Goal: Contribute content: Add original content to the website for others to see

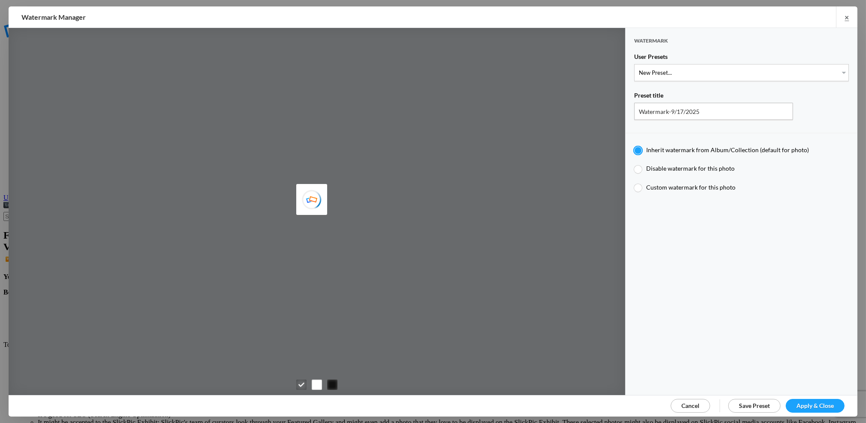
type input "M for Mary's photo"
click at [836, 68] on select "New Preset... T for Tom's photo M for Mary's photo T-Large for Tom's photo" at bounding box center [741, 72] width 215 height 17
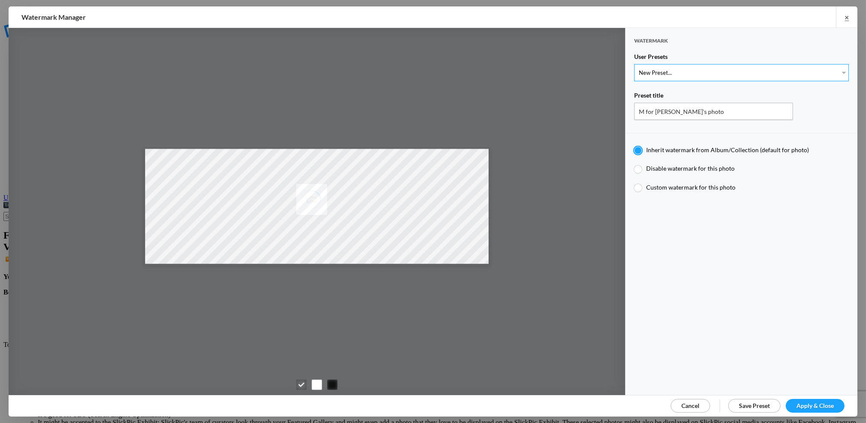
select select "2: Object"
click at [634, 64] on select "New Preset... T for Tom's photo M for Mary's photo T-Large for Tom's photo" at bounding box center [741, 72] width 215 height 17
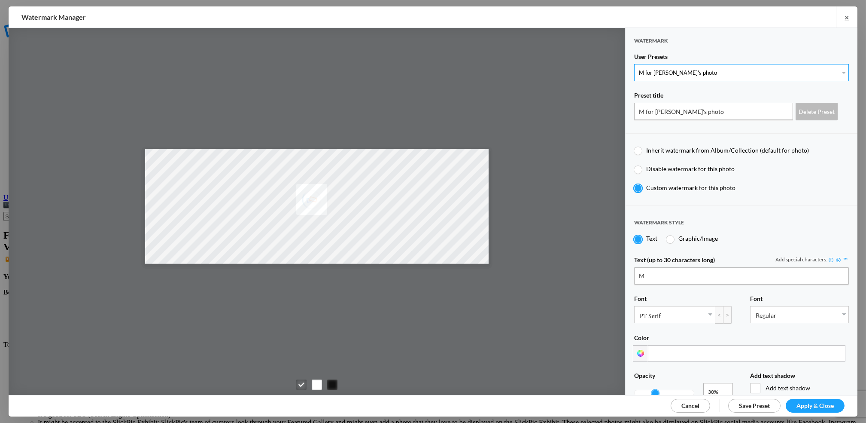
radio input "false"
radio input "true"
click at [806, 407] on span "Apply & Close" at bounding box center [815, 405] width 37 height 7
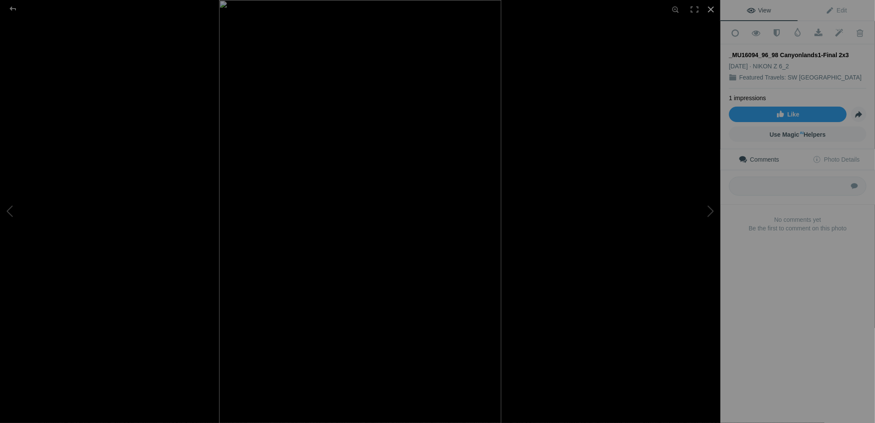
click at [710, 9] on div at bounding box center [710, 9] width 19 height 19
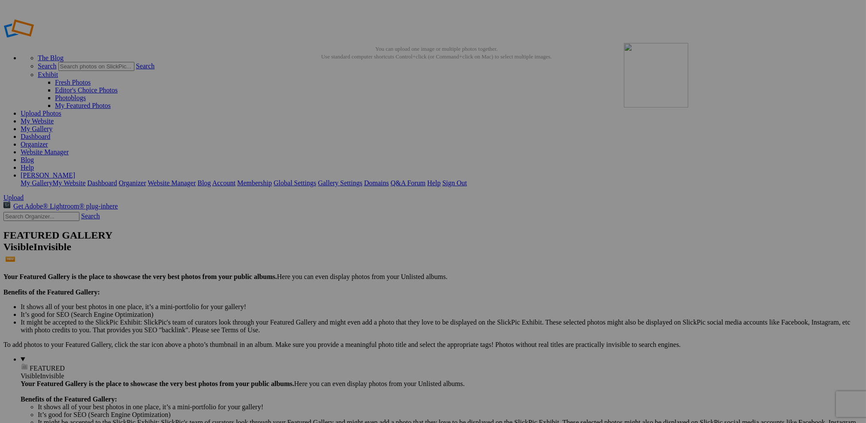
drag, startPoint x: 538, startPoint y: 352, endPoint x: 748, endPoint y: 105, distance: 323.9
drag, startPoint x: 319, startPoint y: 238, endPoint x: 528, endPoint y: 327, distance: 227.4
drag, startPoint x: 317, startPoint y: 229, endPoint x: 527, endPoint y: 332, distance: 234.3
drag, startPoint x: 403, startPoint y: 345, endPoint x: 514, endPoint y: 323, distance: 113.0
drag, startPoint x: 168, startPoint y: 345, endPoint x: 131, endPoint y: 219, distance: 131.9
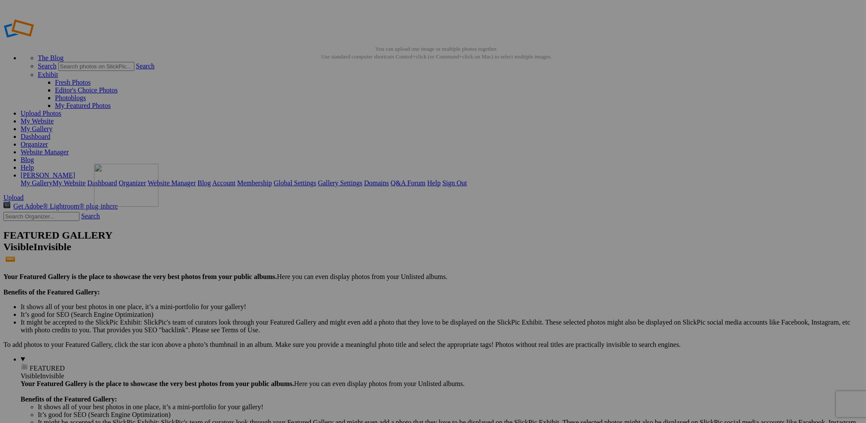
drag, startPoint x: 236, startPoint y: 342, endPoint x: 220, endPoint y: 238, distance: 104.7
drag, startPoint x: 479, startPoint y: 242, endPoint x: 468, endPoint y: 330, distance: 88.8
drag, startPoint x: 170, startPoint y: 343, endPoint x: 282, endPoint y: 230, distance: 159.1
drag, startPoint x: 242, startPoint y: 131, endPoint x: 222, endPoint y: 239, distance: 109.6
drag, startPoint x: 250, startPoint y: 241, endPoint x: 146, endPoint y: 240, distance: 103.9
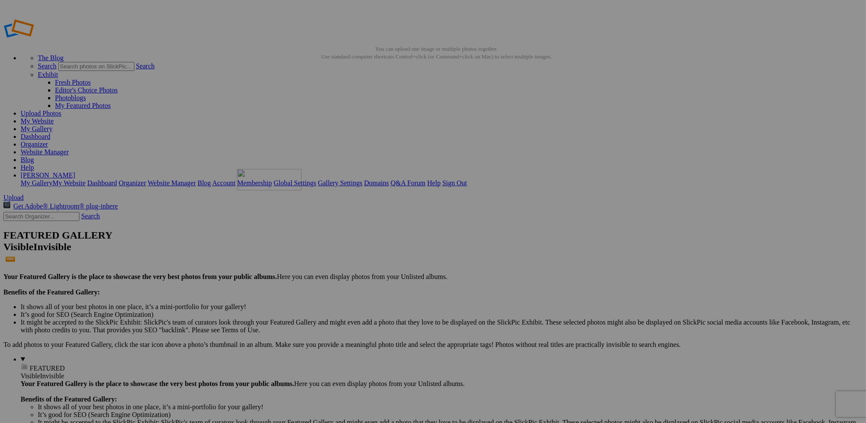
drag, startPoint x: 774, startPoint y: 241, endPoint x: 361, endPoint y: 231, distance: 412.9
drag, startPoint x: 621, startPoint y: 250, endPoint x: 138, endPoint y: 310, distance: 487.3
drag, startPoint x: 773, startPoint y: 246, endPoint x: 365, endPoint y: 332, distance: 417.6
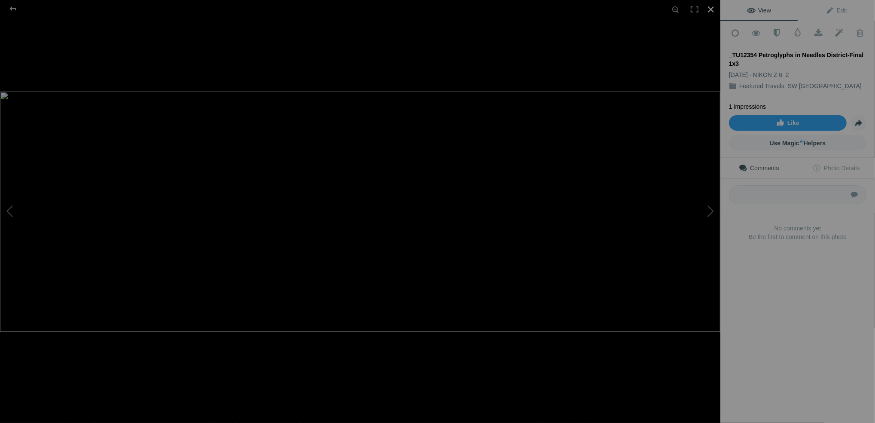
click at [712, 12] on div at bounding box center [710, 9] width 19 height 19
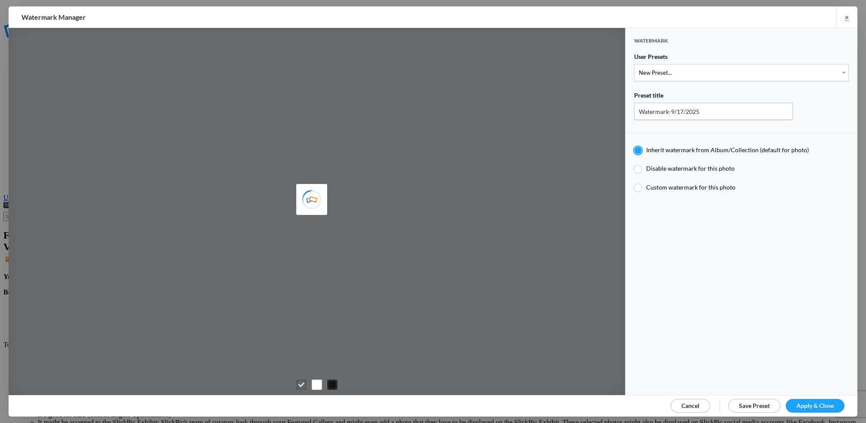
type input "[PERSON_NAME]"
type input "M for [PERSON_NAME]'s photo"
type input "M"
type input "0.3"
type input "4"
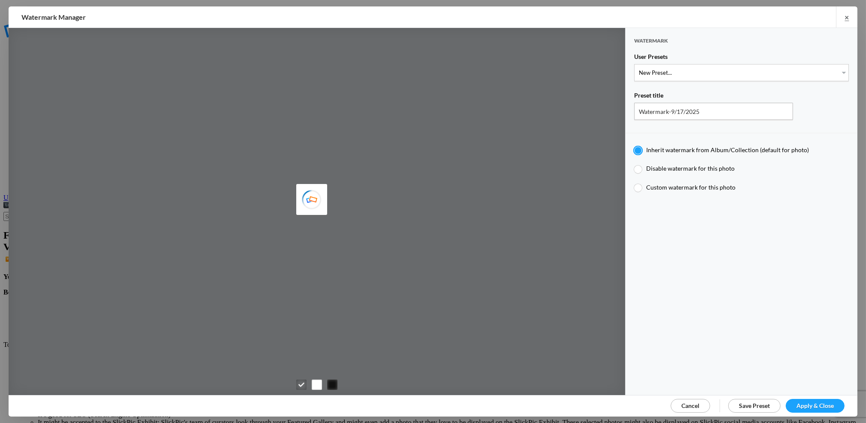
radio input "false"
click at [832, 67] on select "New Preset... T for [PERSON_NAME]'s photo M for [PERSON_NAME]'s photo T-Large f…" at bounding box center [741, 72] width 215 height 17
select select "2: Object"
click at [634, 64] on select "New Preset... T for [PERSON_NAME]'s photo M for [PERSON_NAME]'s photo T-Large f…" at bounding box center [741, 72] width 215 height 17
radio input "false"
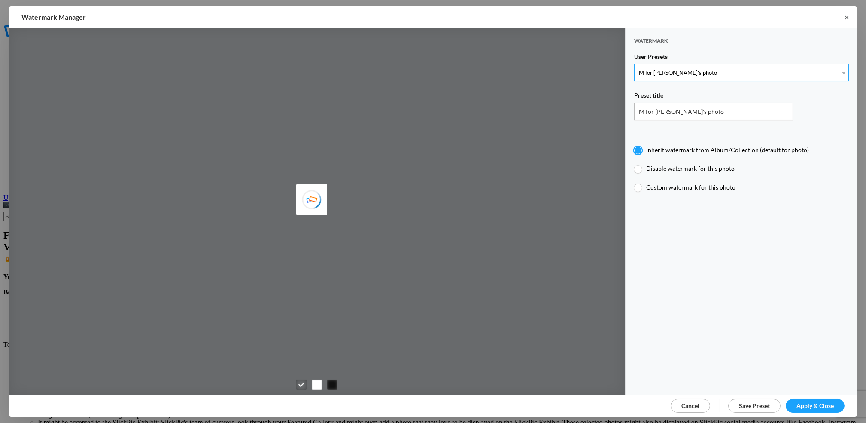
radio input "true"
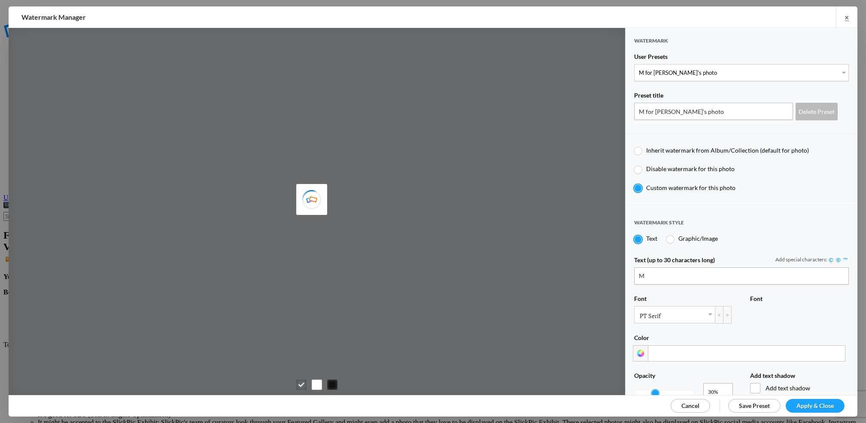
click at [803, 405] on span "Apply & Close" at bounding box center [815, 405] width 37 height 7
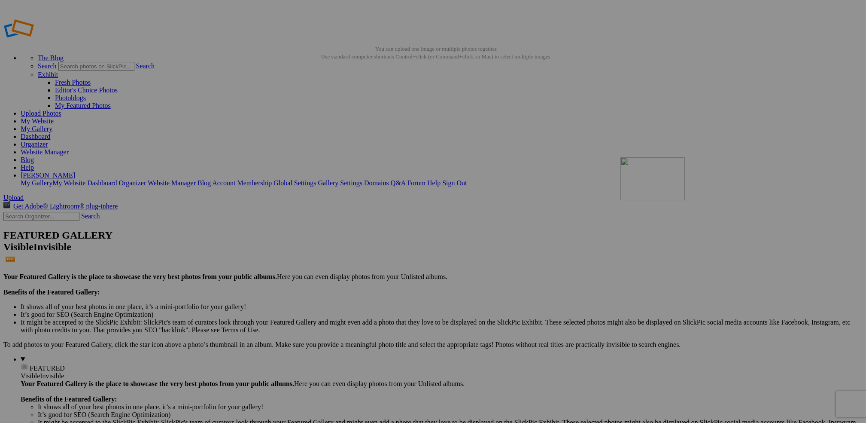
drag, startPoint x: 237, startPoint y: 133, endPoint x: 744, endPoint y: 219, distance: 515.0
